Goal: Transaction & Acquisition: Purchase product/service

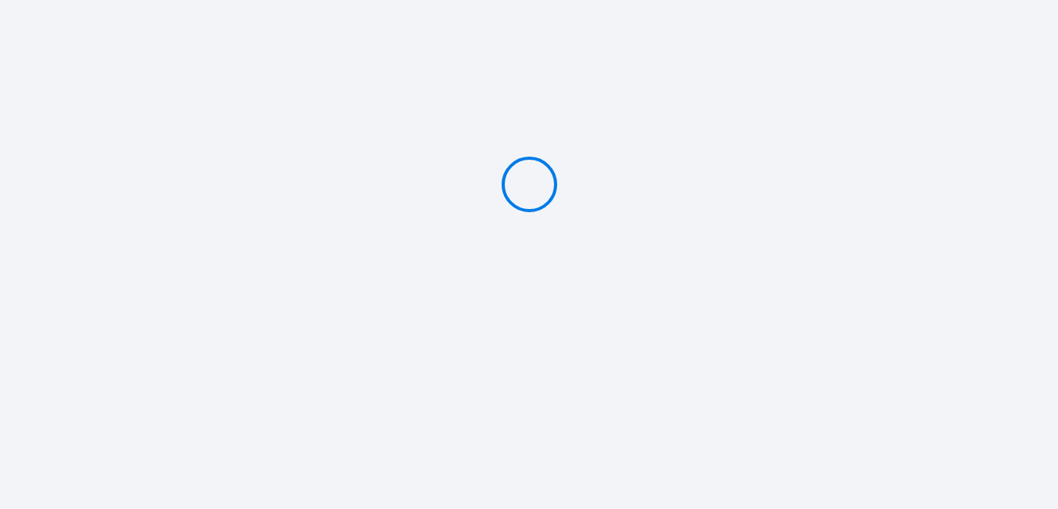
type input "Caution 300 €"
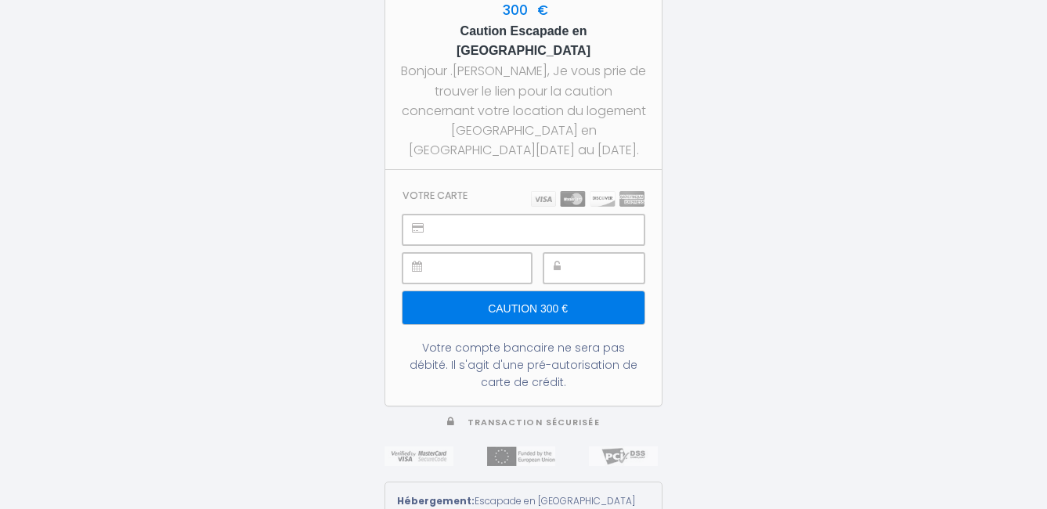
click at [575, 191] on img at bounding box center [588, 199] width 114 height 16
click at [730, 85] on div "300 € Caution Escapade en [GEOGRAPHIC_DATA] Bonjour .[PERSON_NAME], Je vous pri…" at bounding box center [523, 254] width 1047 height 509
click at [538, 291] on input "Caution 300 €" at bounding box center [523, 307] width 242 height 33
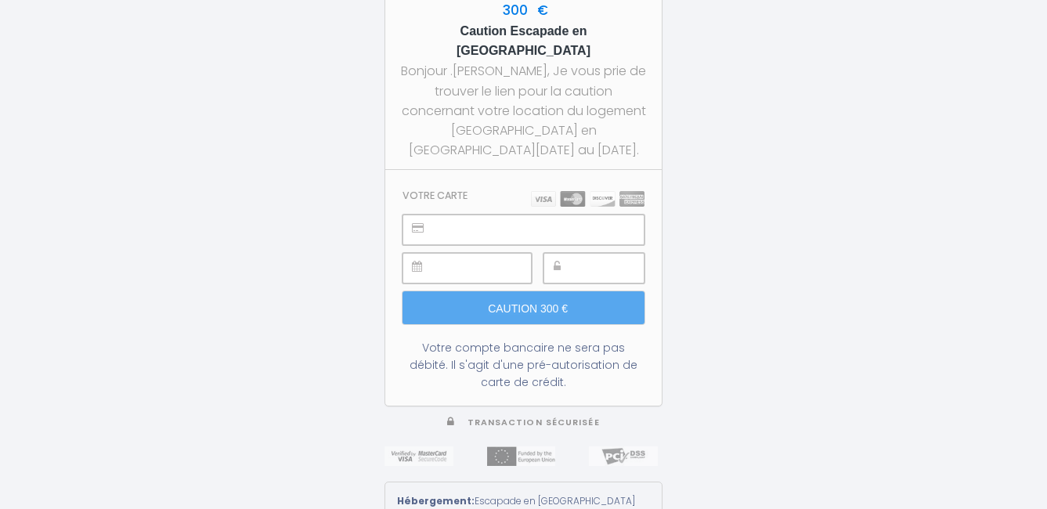
click at [768, 286] on div "300 € Caution Escapade en [GEOGRAPHIC_DATA] Bonjour .[PERSON_NAME], Je vous pri…" at bounding box center [523, 254] width 1047 height 509
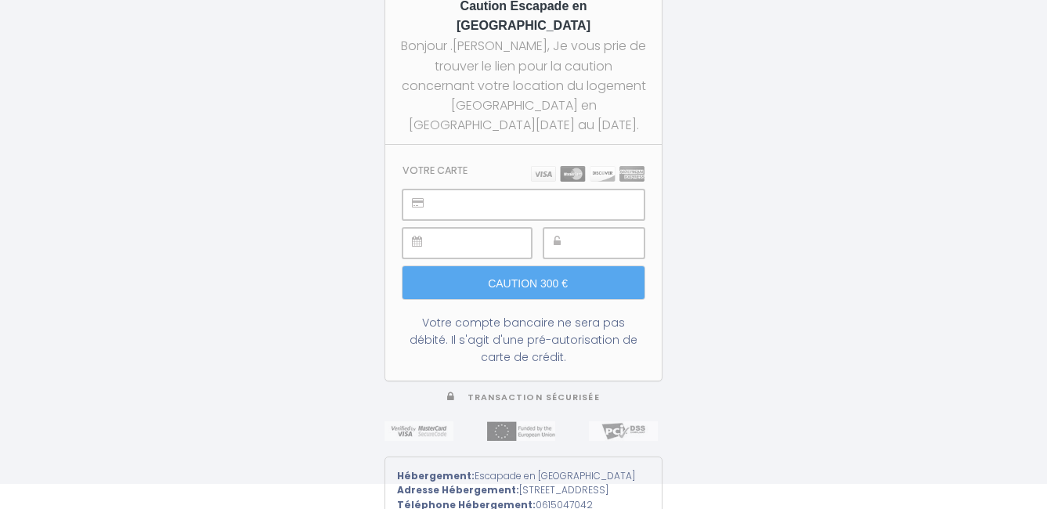
scroll to position [39, 0]
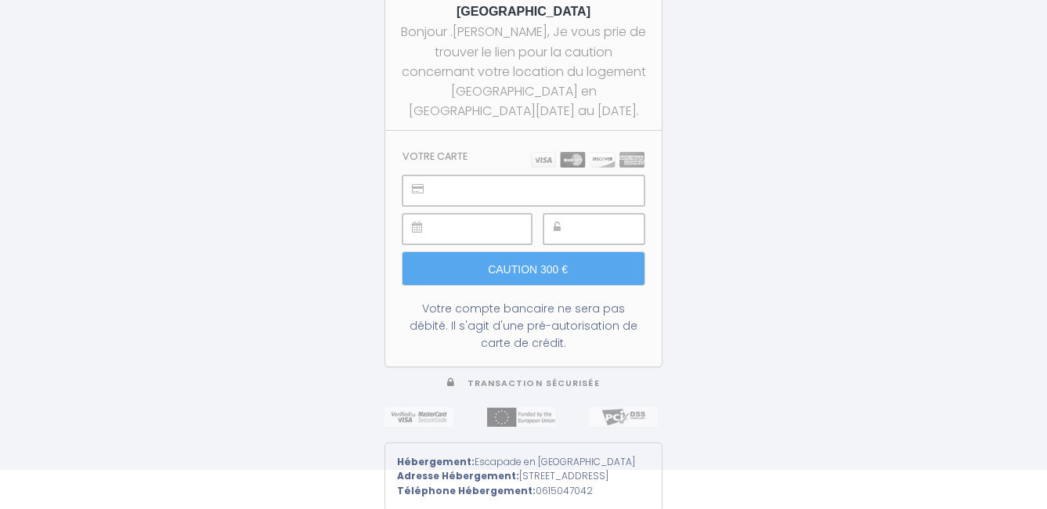
click at [707, 257] on div "300 € Caution Escapade en [GEOGRAPHIC_DATA] Bonjour .[PERSON_NAME], Je vous pri…" at bounding box center [523, 215] width 1047 height 509
click at [743, 217] on div "300 € Caution Escapade en [GEOGRAPHIC_DATA] Bonjour .[PERSON_NAME], Je vous pri…" at bounding box center [523, 215] width 1047 height 509
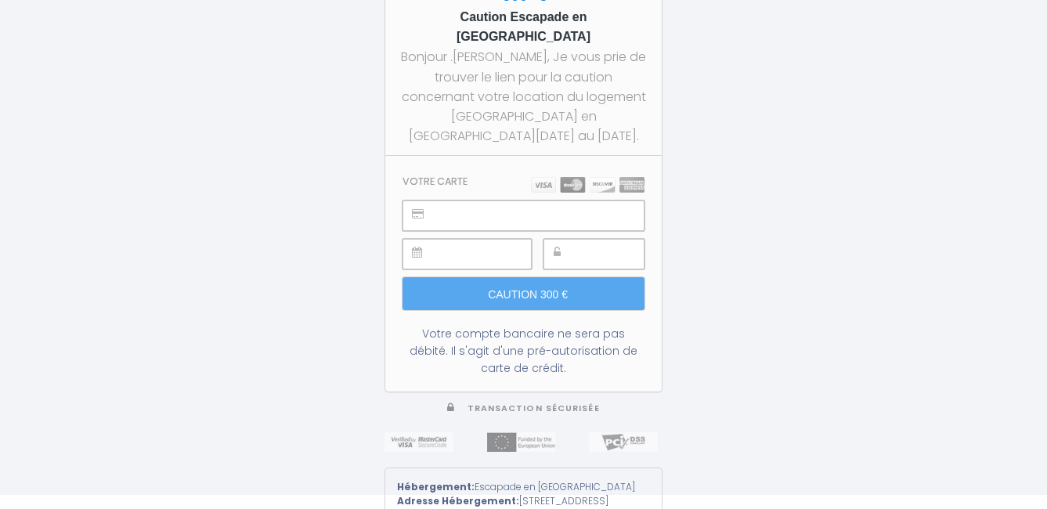
scroll to position [0, 0]
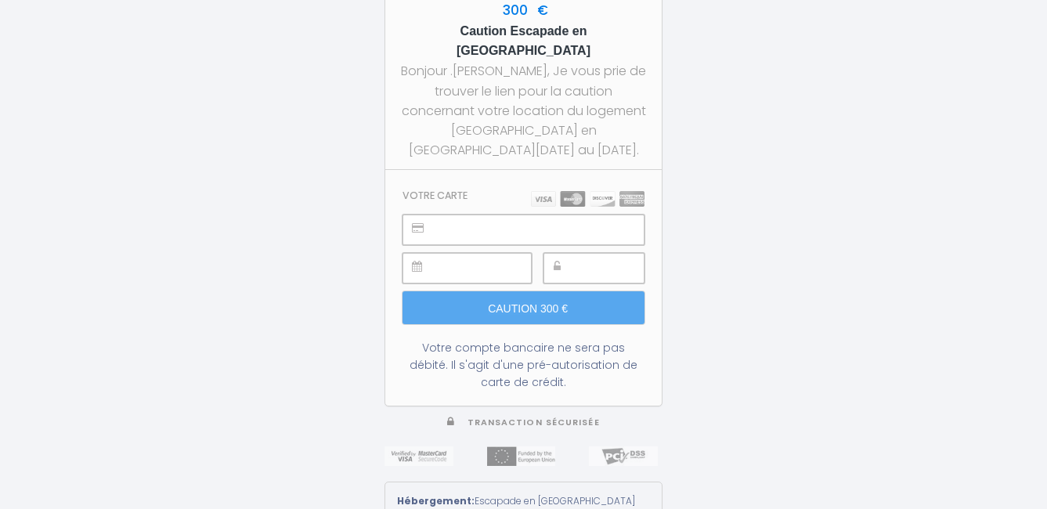
click at [570, 191] on img at bounding box center [588, 199] width 114 height 16
click at [531, 95] on div "Bonjour .[PERSON_NAME], Je vous prie de trouver le lien pour la caution concern…" at bounding box center [523, 110] width 248 height 99
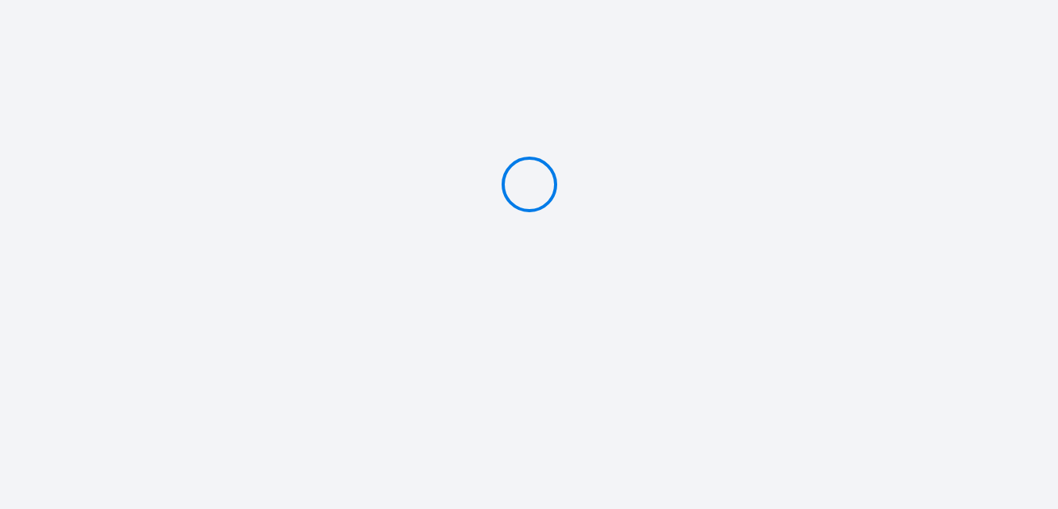
type input "Caution 300 €"
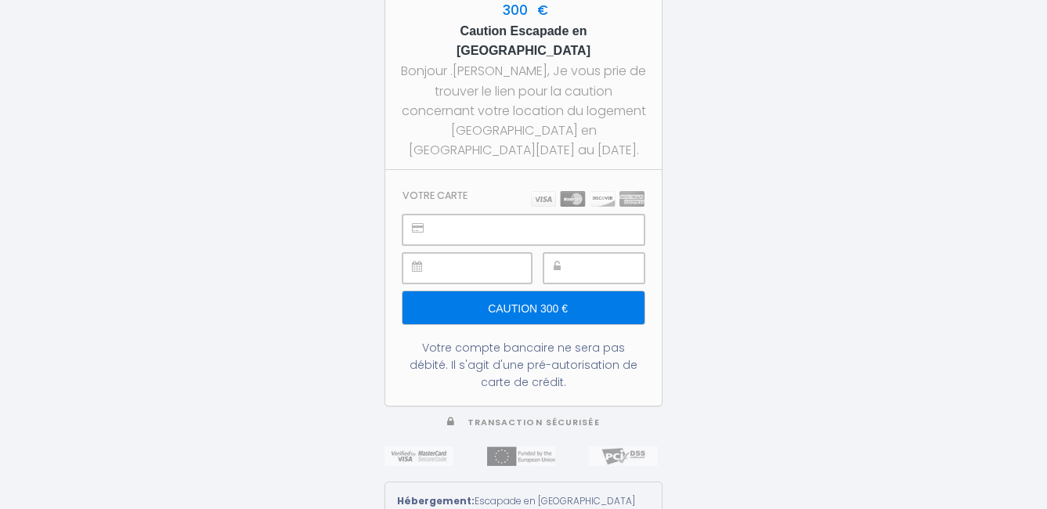
click at [830, 236] on div "300 € Caution Escapade en [GEOGRAPHIC_DATA] Bonjour .[PERSON_NAME], Je vous pri…" at bounding box center [523, 254] width 1047 height 509
click at [571, 191] on img at bounding box center [588, 199] width 114 height 16
click at [686, 268] on div "300 € Caution Escapade en [GEOGRAPHIC_DATA] Bonjour .[PERSON_NAME], Je vous pri…" at bounding box center [523, 254] width 1047 height 509
click at [548, 291] on input "Caution 300 €" at bounding box center [523, 307] width 242 height 33
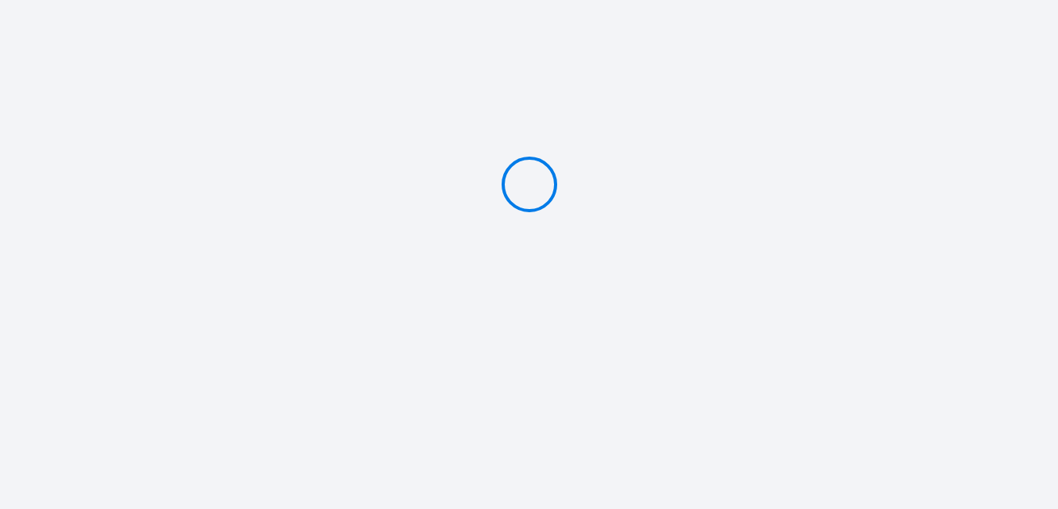
type input "Caution 300 €"
